Goal: Task Accomplishment & Management: Manage account settings

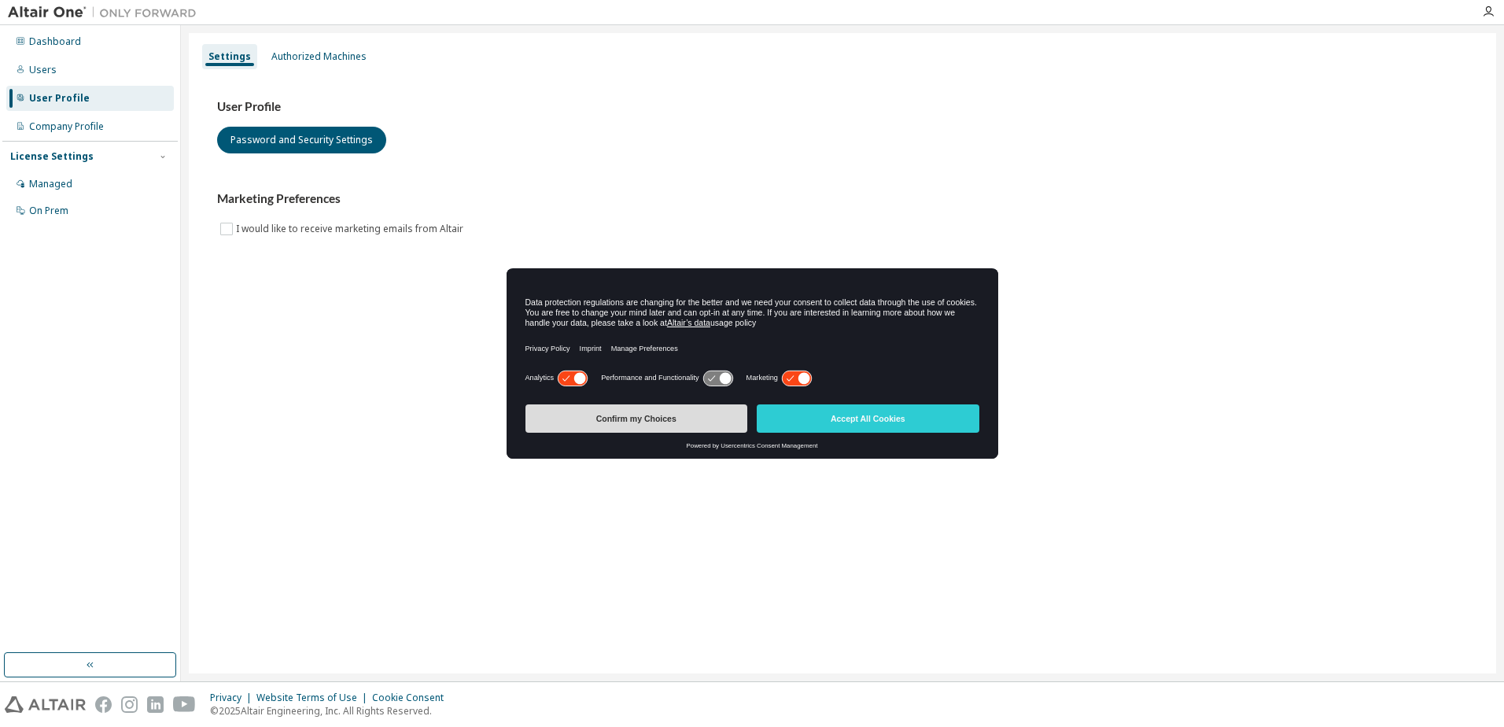
click at [676, 407] on button "Confirm my Choices" at bounding box center [636, 418] width 223 height 28
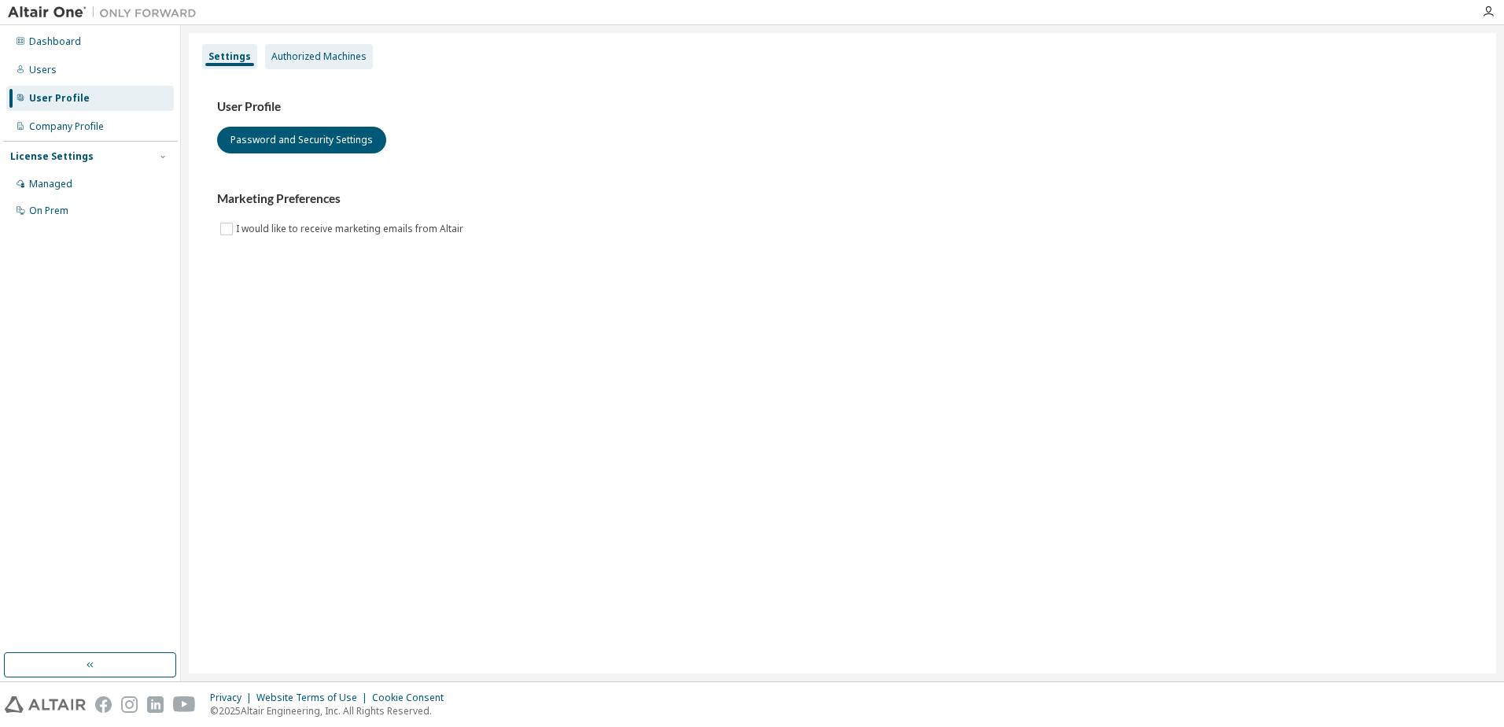
click at [289, 61] on div "Authorized Machines" at bounding box center [318, 56] width 95 height 13
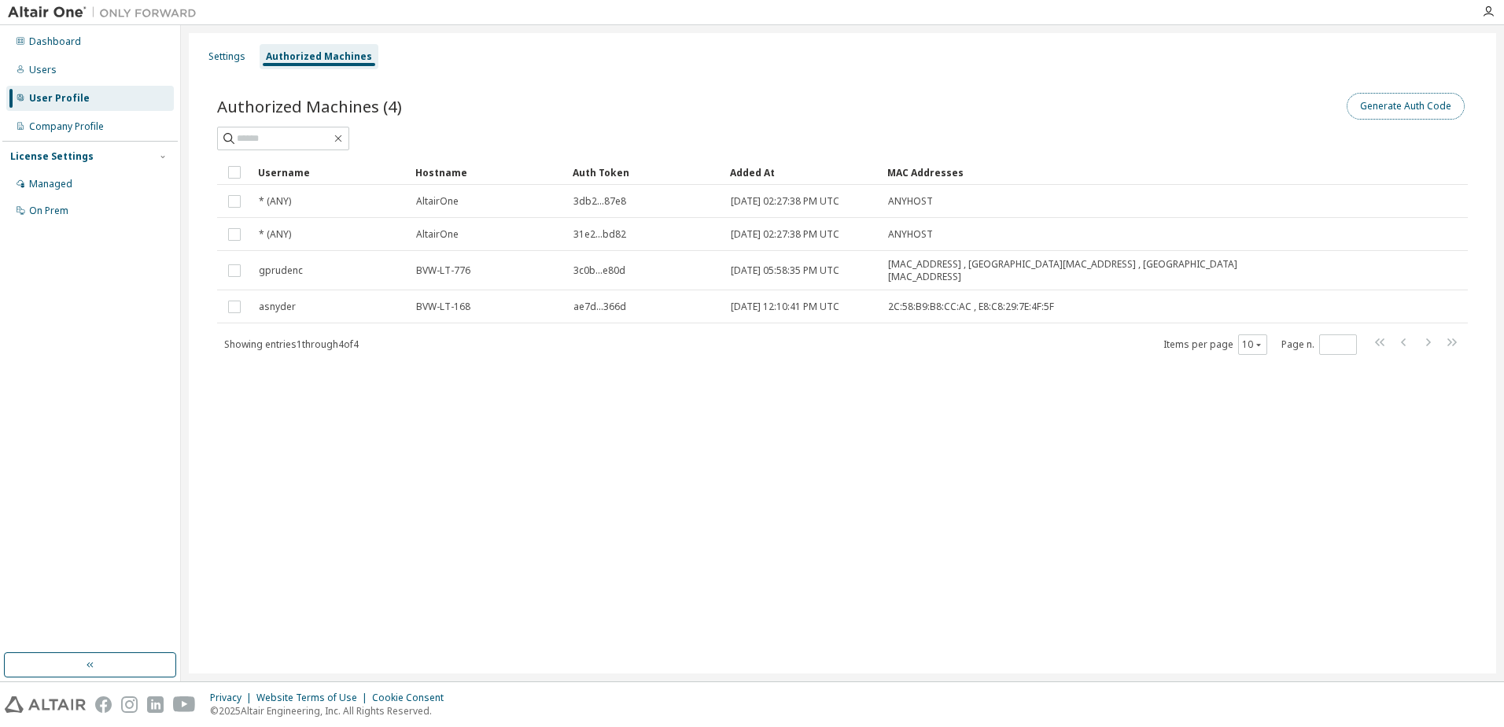
click at [1421, 110] on button "Generate Auth Code" at bounding box center [1406, 106] width 118 height 27
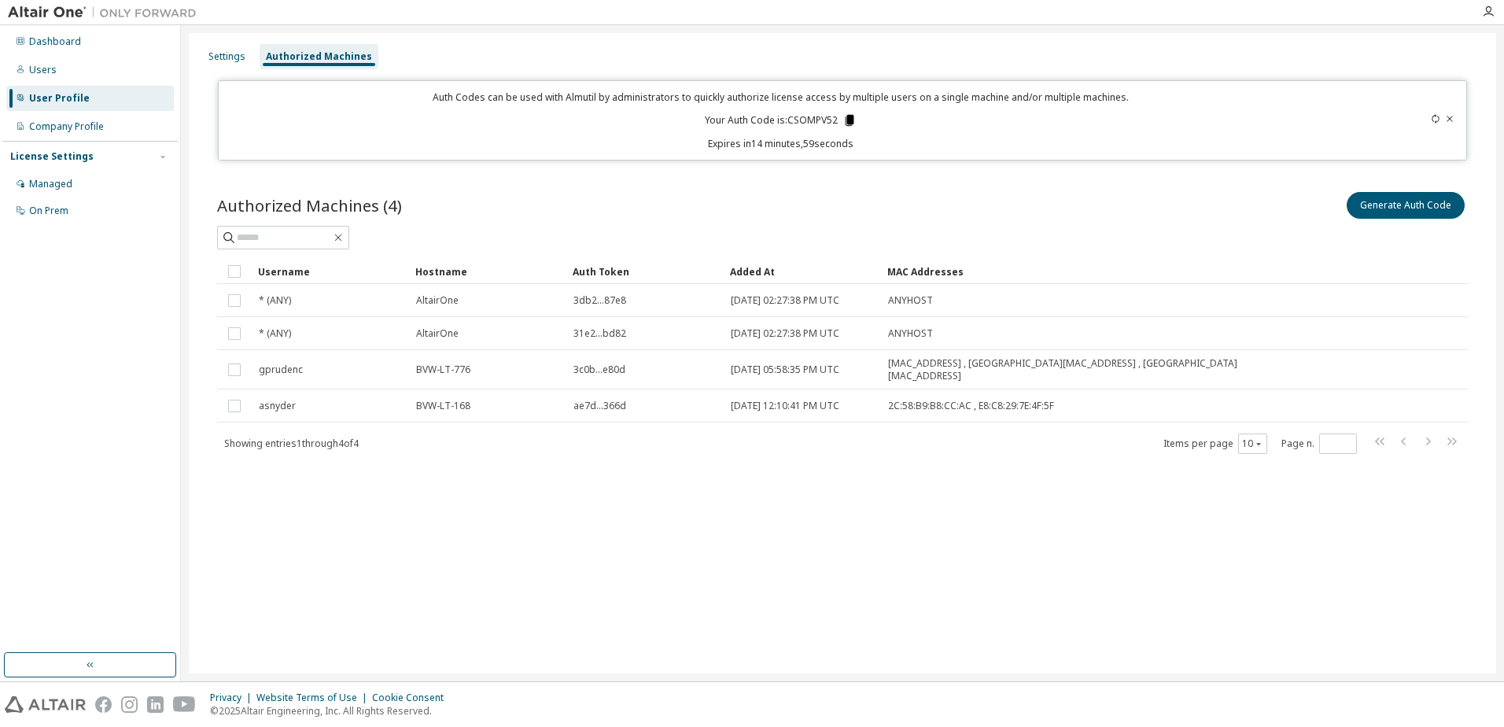
click at [854, 120] on icon at bounding box center [850, 120] width 14 height 14
